Goal: Navigation & Orientation: Find specific page/section

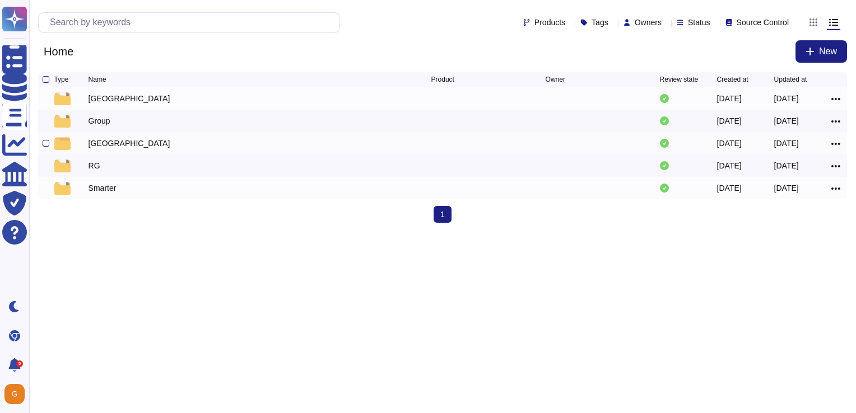
click at [97, 149] on div "[GEOGRAPHIC_DATA]" at bounding box center [129, 143] width 82 height 11
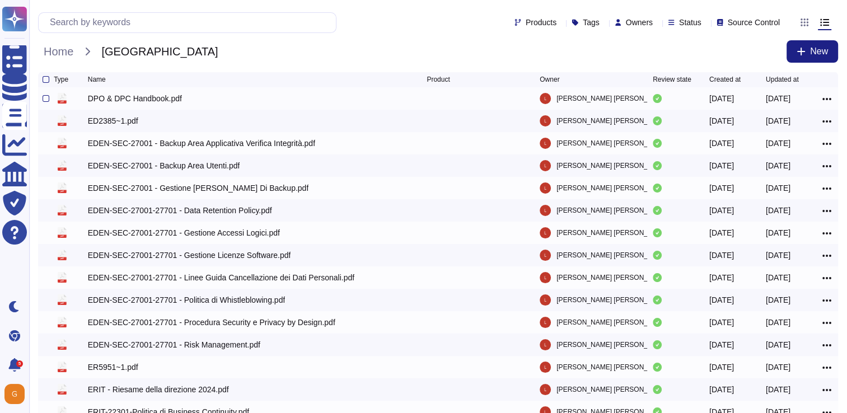
click at [818, 97] on div "[DATE]" at bounding box center [794, 98] width 57 height 13
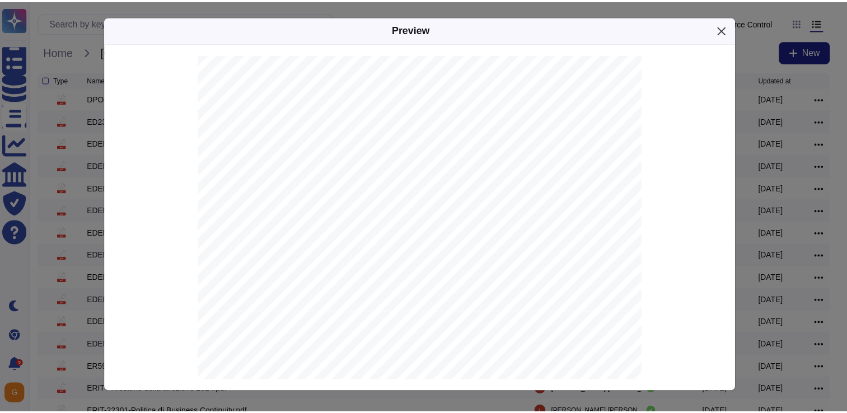
scroll to position [389, 0]
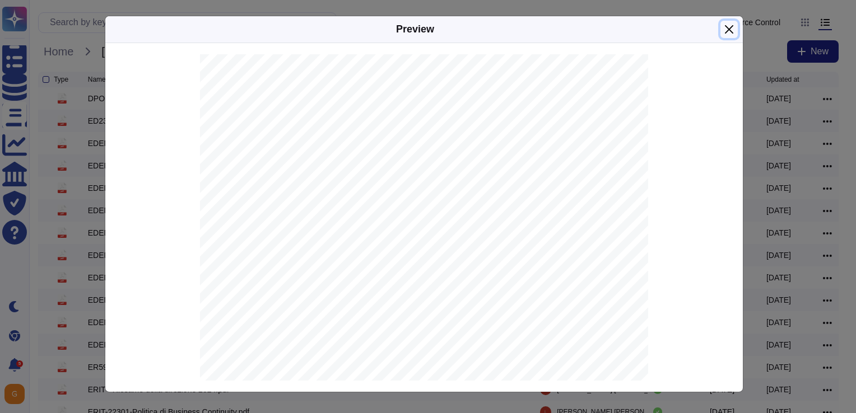
click at [725, 35] on button "Close" at bounding box center [728, 29] width 17 height 17
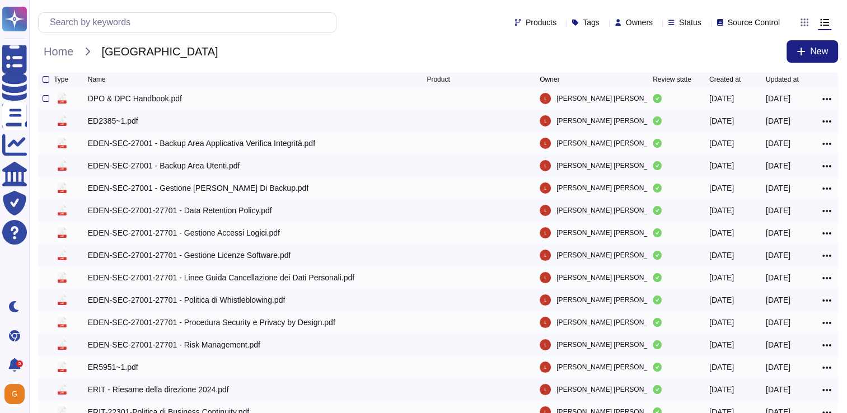
click at [826, 99] on icon at bounding box center [827, 99] width 9 height 10
click at [637, 39] on div "Products Tags Owners Status Source Control Home [GEOGRAPHIC_DATA] New" at bounding box center [438, 36] width 818 height 72
click at [637, 20] on div "Owners" at bounding box center [636, 22] width 43 height 8
click at [566, 49] on div "Home [GEOGRAPHIC_DATA] New" at bounding box center [438, 51] width 800 height 22
click at [753, 15] on div "Products Tags Owners Status Source Control" at bounding box center [411, 22] width 747 height 21
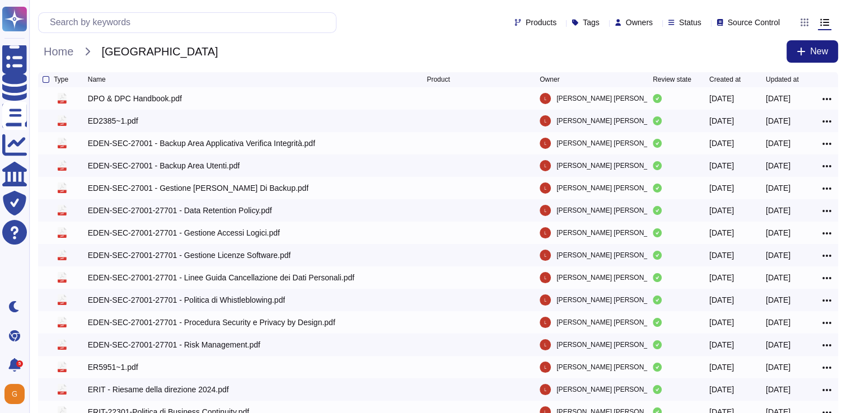
click at [754, 28] on div "Products Tags Owners Status Source Control" at bounding box center [411, 22] width 747 height 21
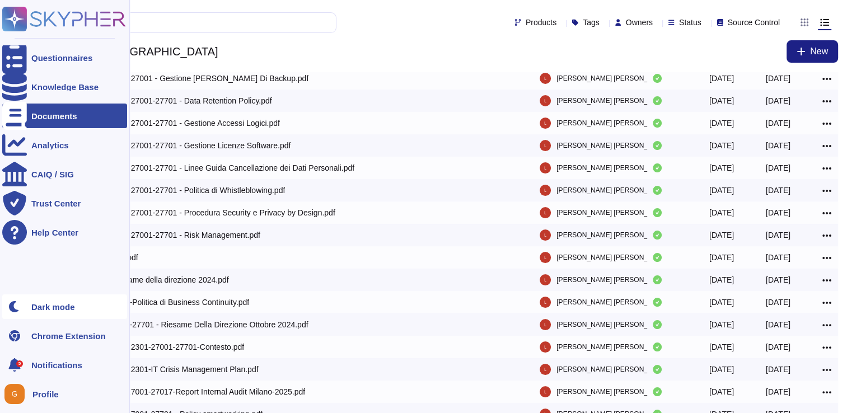
scroll to position [157, 0]
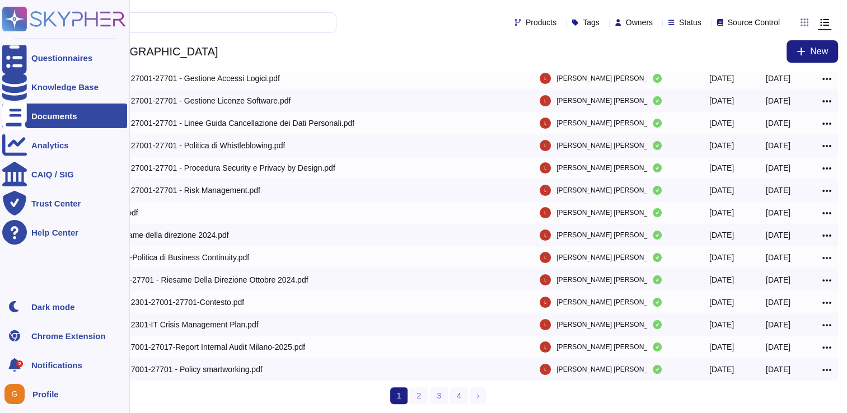
click at [61, 394] on div "Profile" at bounding box center [64, 394] width 125 height 25
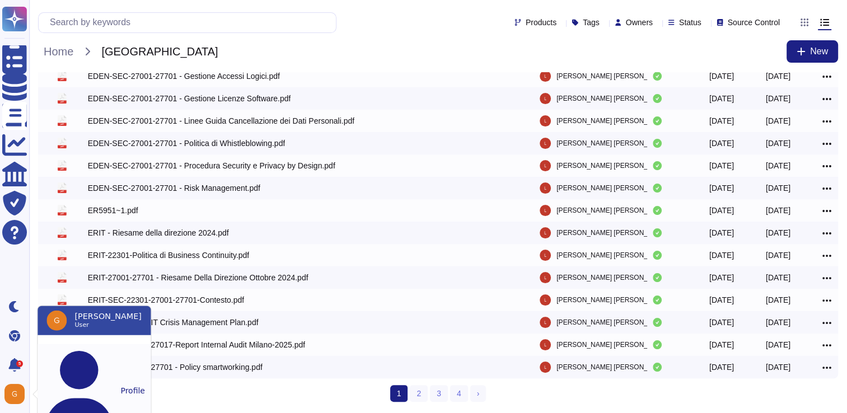
click at [99, 359] on button "Profile" at bounding box center [94, 390] width 113 height 93
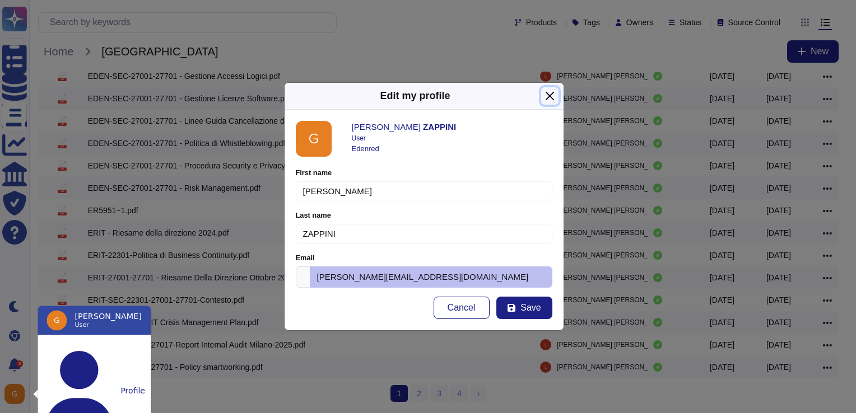
click at [548, 100] on button "Close" at bounding box center [549, 95] width 17 height 17
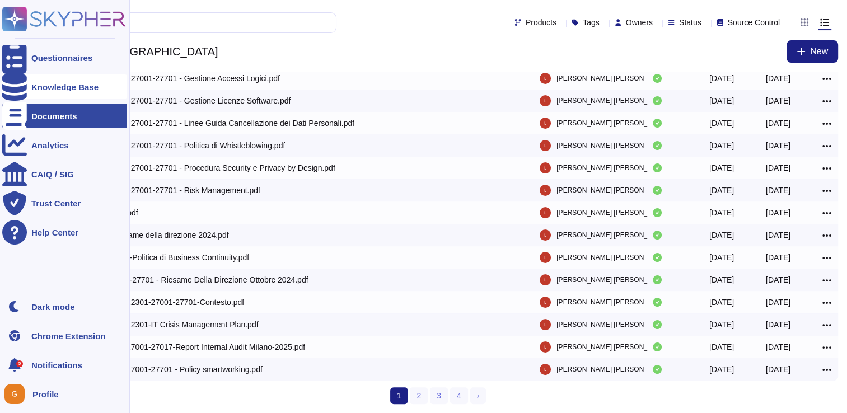
click at [69, 95] on div "Knowledge Base" at bounding box center [64, 86] width 125 height 25
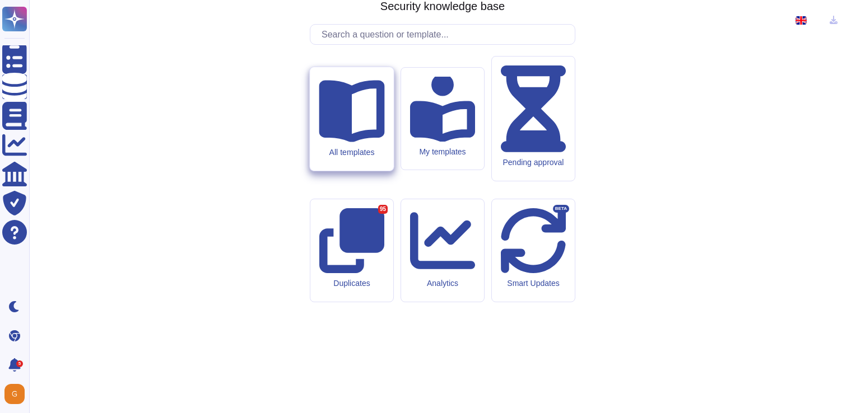
click at [351, 142] on icon at bounding box center [352, 111] width 66 height 62
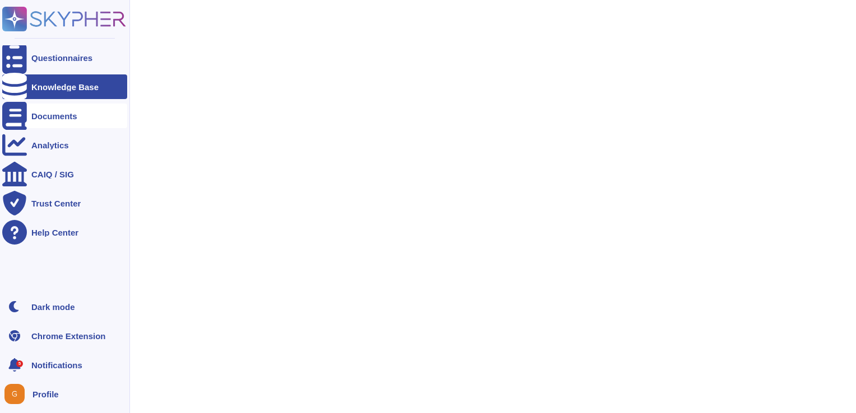
click at [62, 112] on div "Documents" at bounding box center [54, 116] width 46 height 8
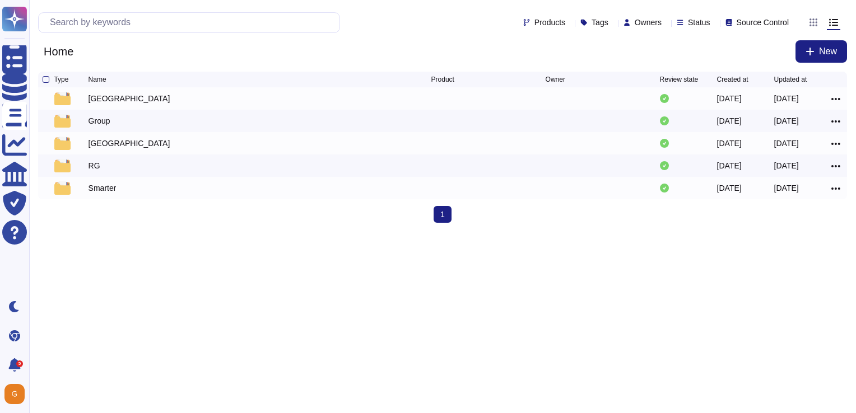
click at [516, 232] on html "Questionnaires Knowledge Base Documents Analytics CAIQ / SIG Trust Center Help …" at bounding box center [428, 116] width 856 height 232
click at [838, 95] on span at bounding box center [835, 98] width 9 height 9
click at [766, 232] on html "Questionnaires Knowledge Base Documents Analytics CAIQ / SIG Trust Center Help …" at bounding box center [428, 116] width 856 height 232
click at [46, 102] on div at bounding box center [46, 98] width 7 height 7
click at [0, 0] on input "checkbox" at bounding box center [0, 0] width 0 height 0
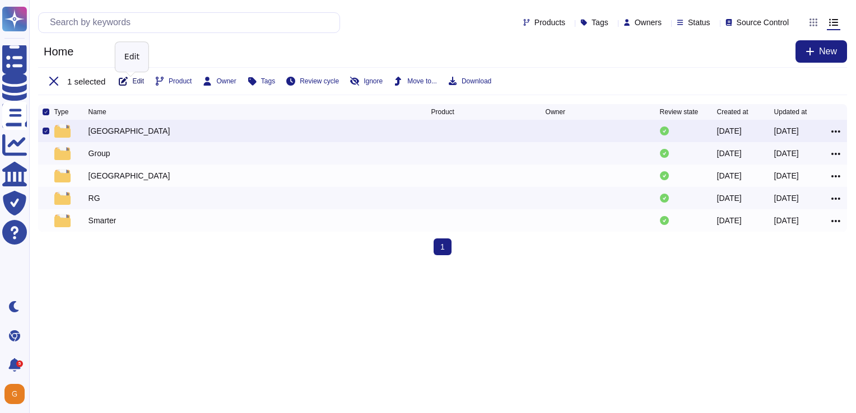
click at [134, 79] on span "Edit" at bounding box center [138, 81] width 12 height 7
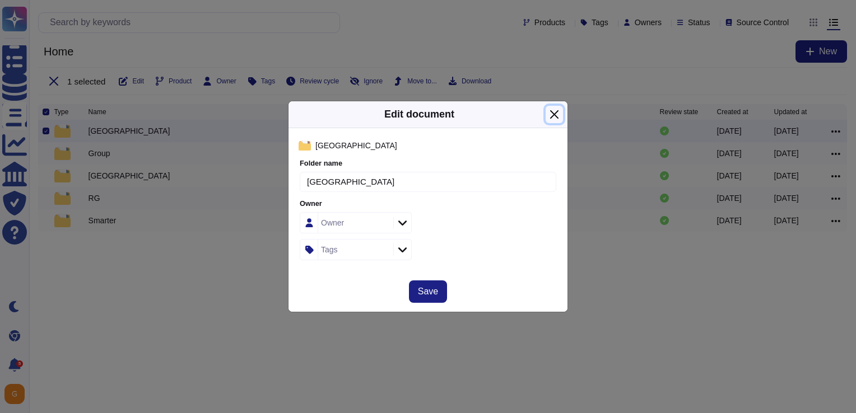
click at [549, 111] on button "Close" at bounding box center [554, 114] width 17 height 17
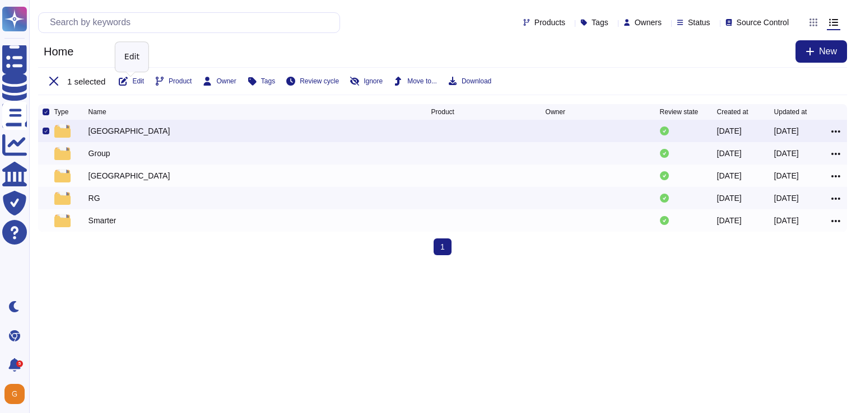
click at [246, 264] on html "Questionnaires Knowledge Base Documents Analytics CAIQ / SIG Trust Center Help …" at bounding box center [428, 132] width 856 height 264
click at [46, 134] on div at bounding box center [46, 131] width 7 height 7
click at [0, 0] on input "checkbox" at bounding box center [0, 0] width 0 height 0
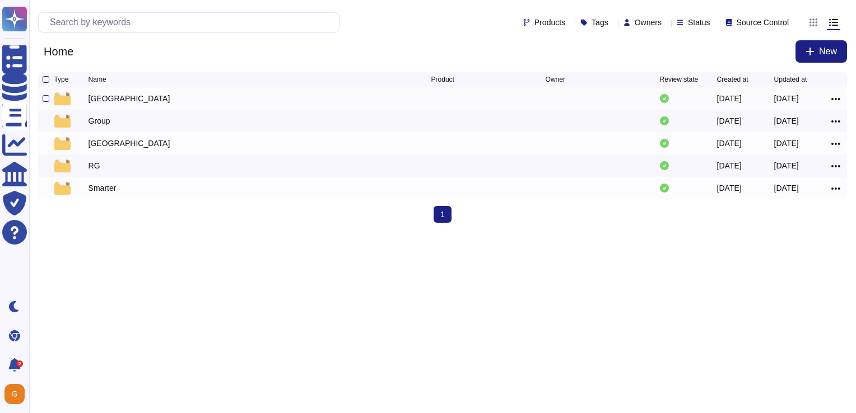
click at [50, 99] on div at bounding box center [48, 98] width 11 height 13
click at [46, 99] on div at bounding box center [46, 98] width 7 height 7
click at [0, 0] on input "checkbox" at bounding box center [0, 0] width 0 height 0
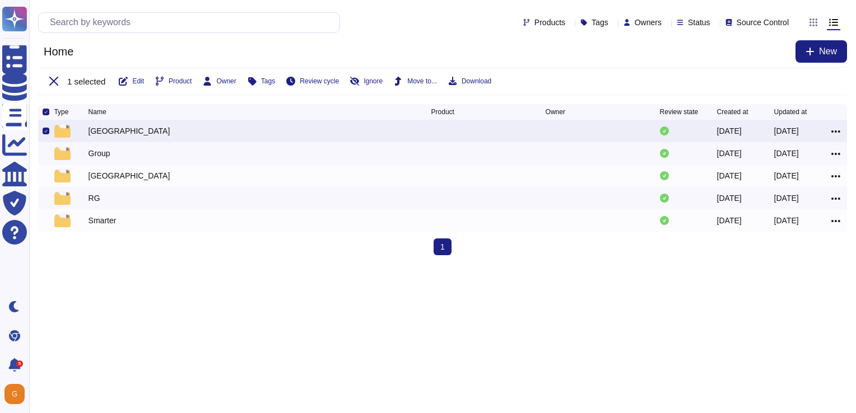
click at [44, 129] on div at bounding box center [46, 131] width 7 height 7
click at [0, 0] on input "checkbox" at bounding box center [0, 0] width 0 height 0
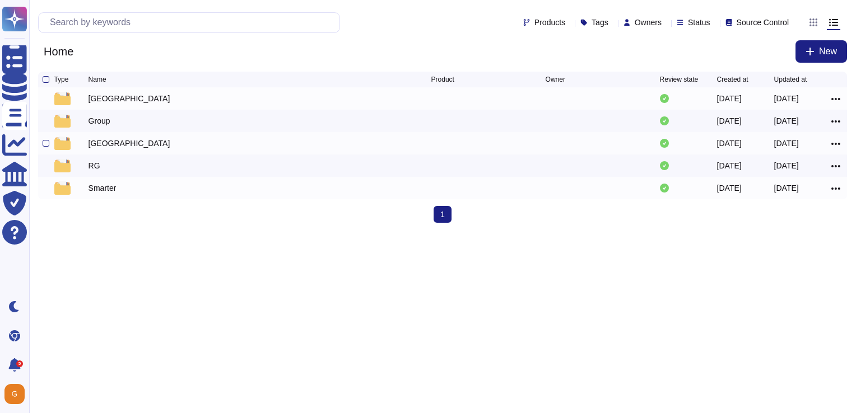
click at [114, 146] on div "[GEOGRAPHIC_DATA]" at bounding box center [259, 143] width 343 height 13
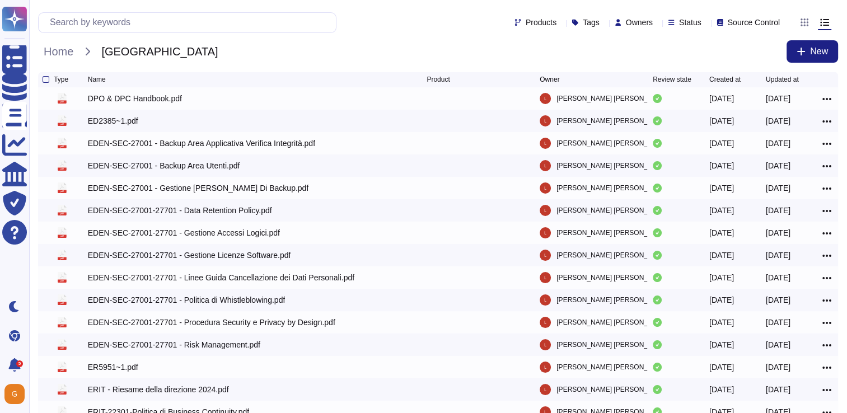
click at [807, 26] on icon at bounding box center [805, 22] width 8 height 8
click at [0, 0] on input "radio" at bounding box center [0, 0] width 0 height 0
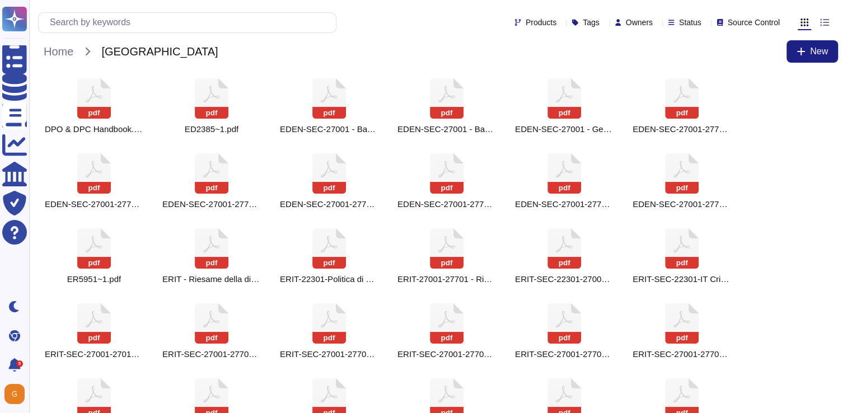
click at [826, 26] on icon at bounding box center [825, 22] width 9 height 7
click at [0, 0] on input "radio" at bounding box center [0, 0] width 0 height 0
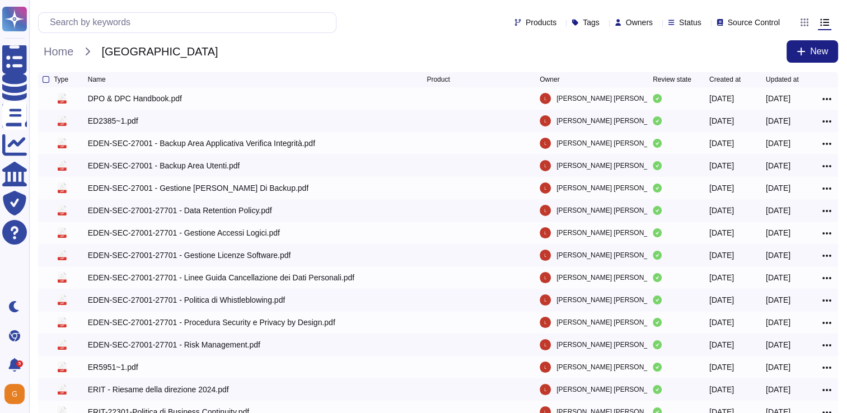
click at [636, 18] on div "Owners" at bounding box center [636, 22] width 43 height 8
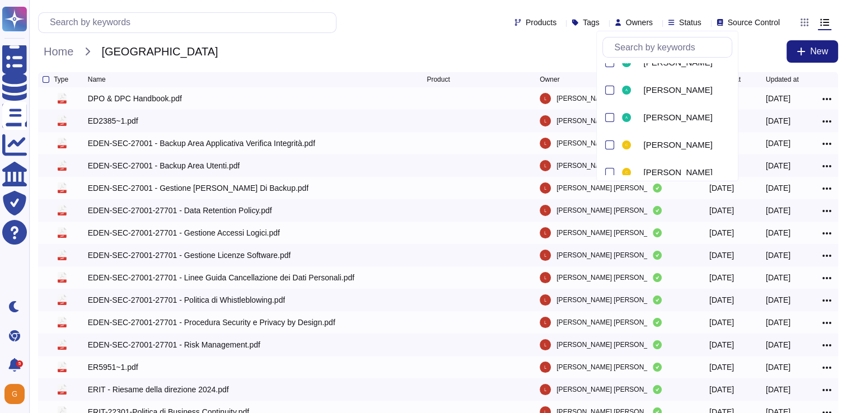
scroll to position [3, 0]
